Goal: Task Accomplishment & Management: Manage account settings

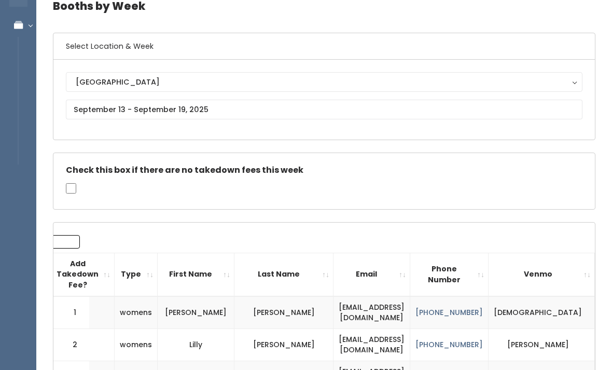
scroll to position [52, 0]
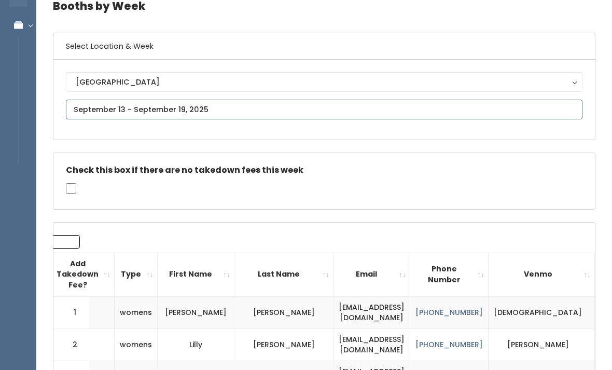
click at [196, 102] on input "text" at bounding box center [324, 110] width 516 height 20
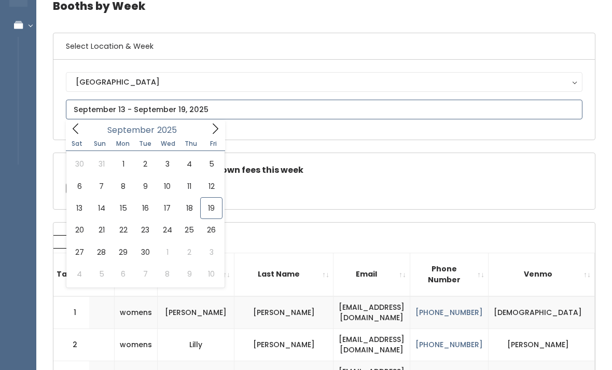
type input "September 27 to October 3"
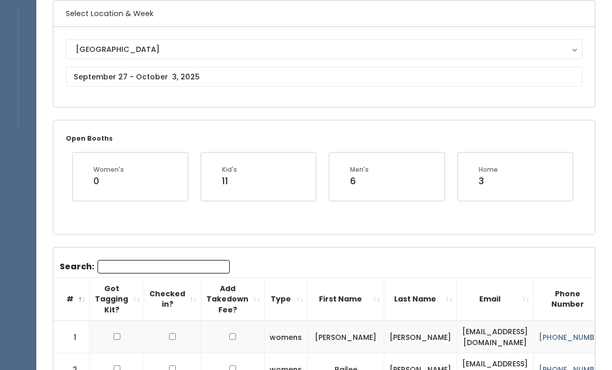
click at [133, 260] on input "Search:" at bounding box center [163, 266] width 132 height 13
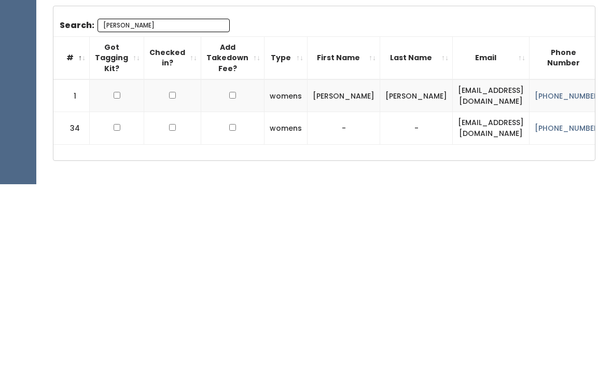
scroll to position [141, 0]
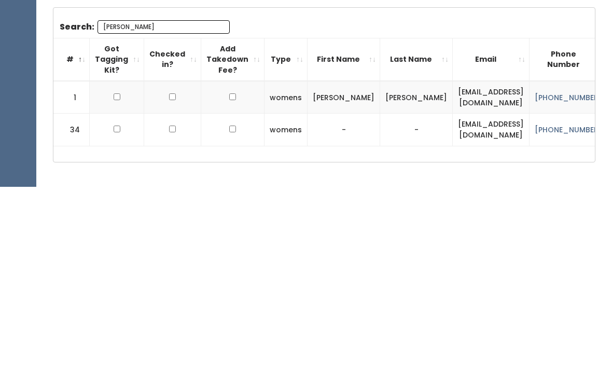
type input "Anderso"
click at [118, 277] on input "checkbox" at bounding box center [117, 280] width 7 height 7
checkbox input "true"
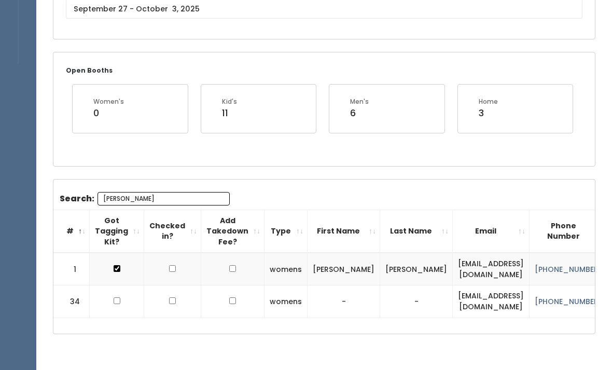
click at [145, 192] on input "Anderso" at bounding box center [163, 198] width 132 height 13
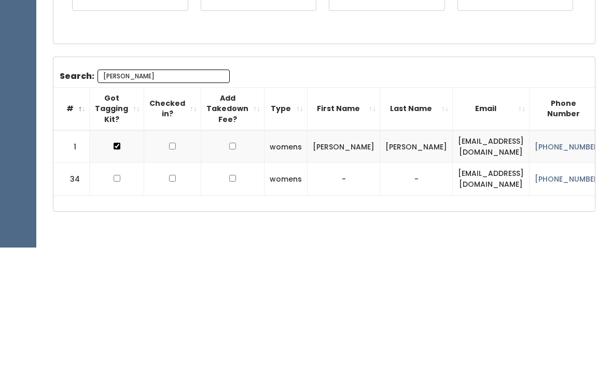
click at [143, 192] on input "Anderso" at bounding box center [163, 198] width 132 height 13
click at [139, 192] on input "Anderso" at bounding box center [163, 198] width 132 height 13
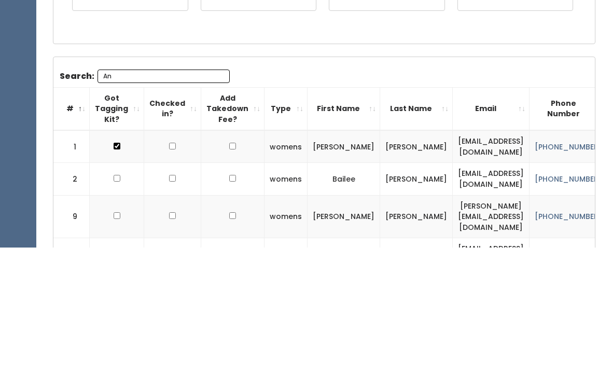
type input "A"
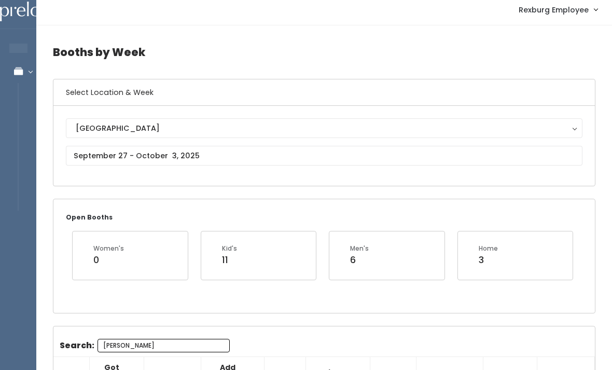
scroll to position [5, 0]
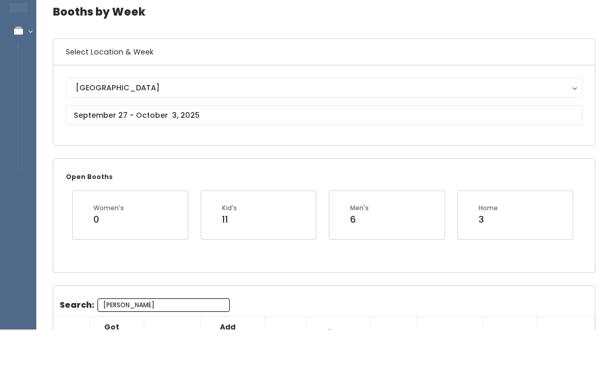
type input "[PERSON_NAME]"
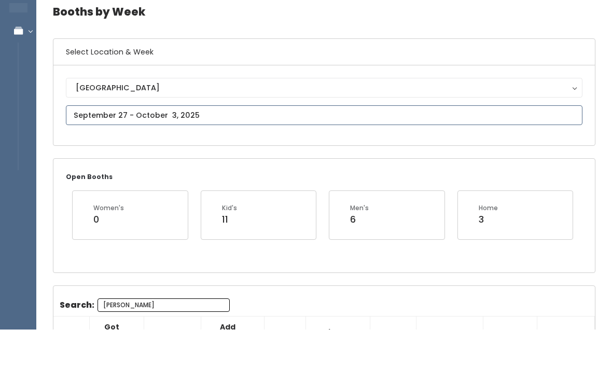
click at [190, 146] on input "text" at bounding box center [324, 156] width 516 height 20
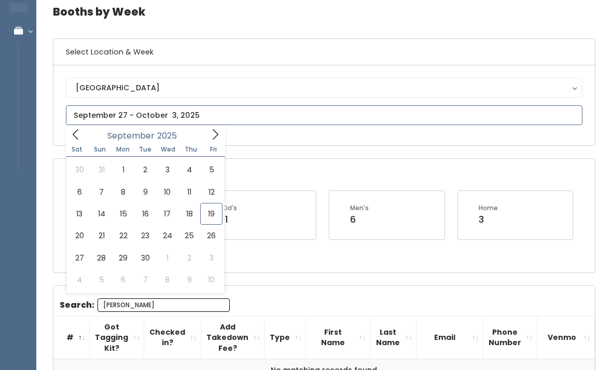
type input "September 27 to October 3"
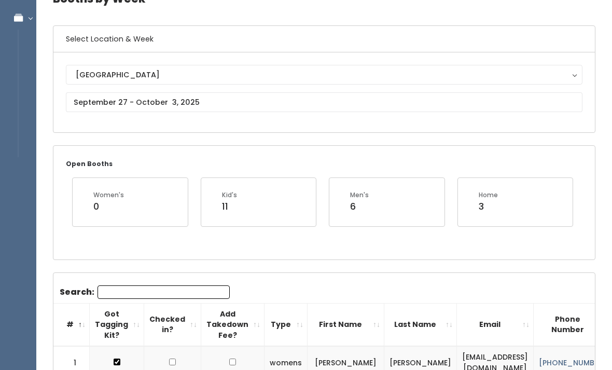
scroll to position [59, 0]
click at [128, 290] on input "Search:" at bounding box center [163, 291] width 132 height 13
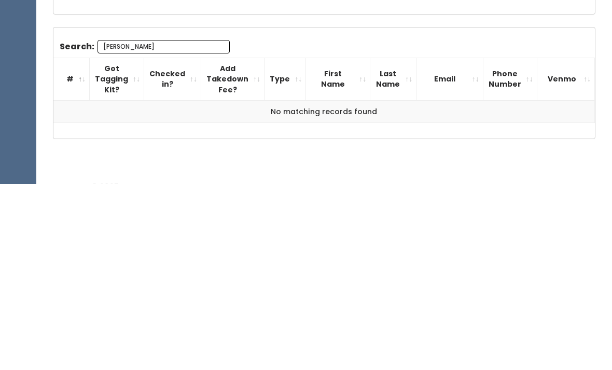
scroll to position [134, 0]
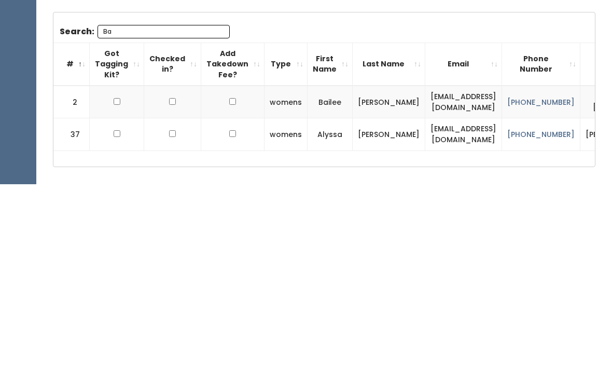
type input "B"
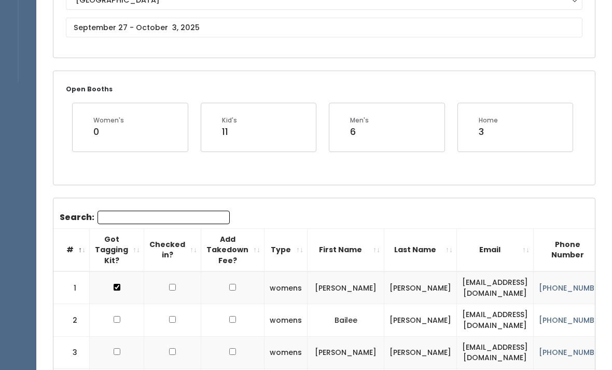
scroll to position [133, 0]
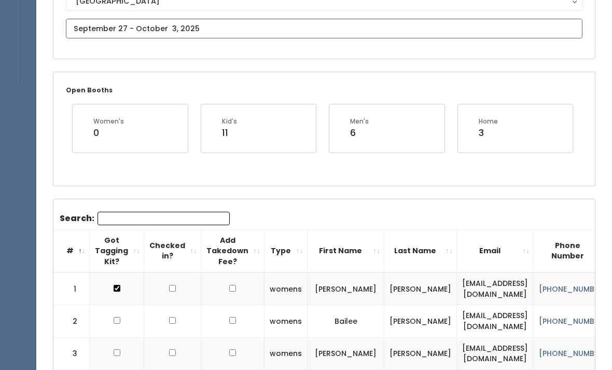
click at [148, 22] on input "text" at bounding box center [324, 29] width 516 height 20
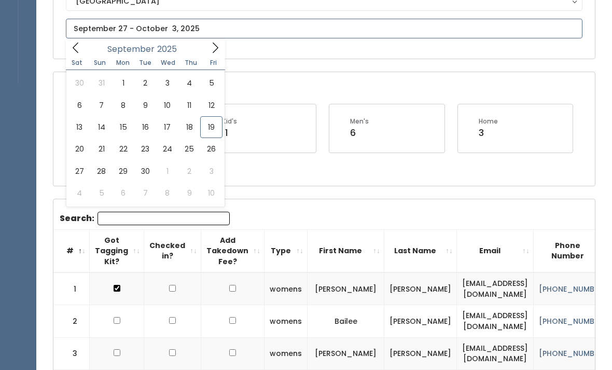
click at [169, 26] on input "text" at bounding box center [324, 29] width 516 height 20
click at [135, 24] on input "text" at bounding box center [324, 29] width 516 height 20
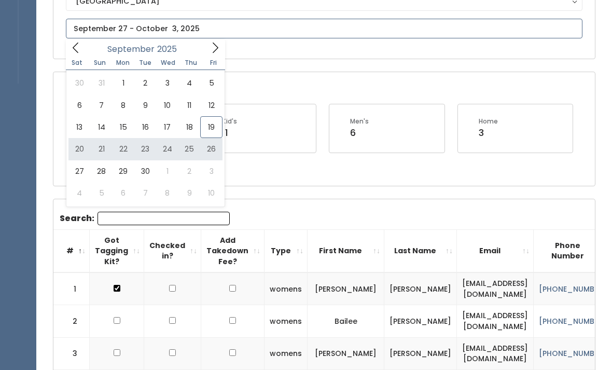
type input "[DATE] to [DATE]"
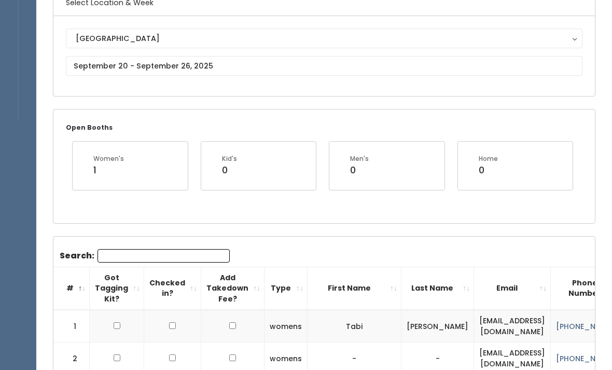
scroll to position [98, 0]
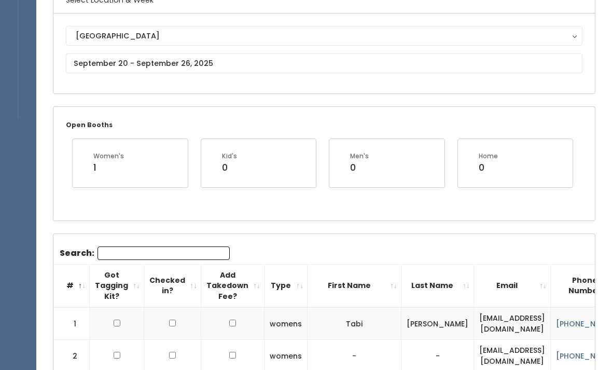
click at [122, 249] on input "Search:" at bounding box center [163, 252] width 132 height 13
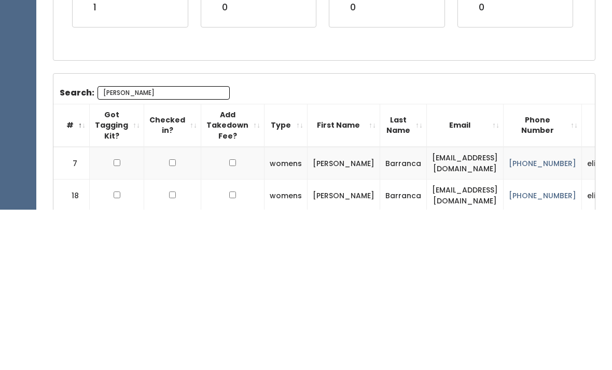
type input "[PERSON_NAME]"
click at [116, 319] on input "checkbox" at bounding box center [117, 322] width 7 height 7
checkbox input "true"
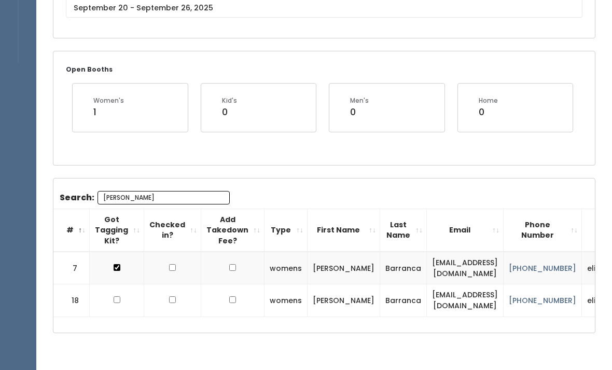
scroll to position [152, 0]
